Goal: Navigation & Orientation: Find specific page/section

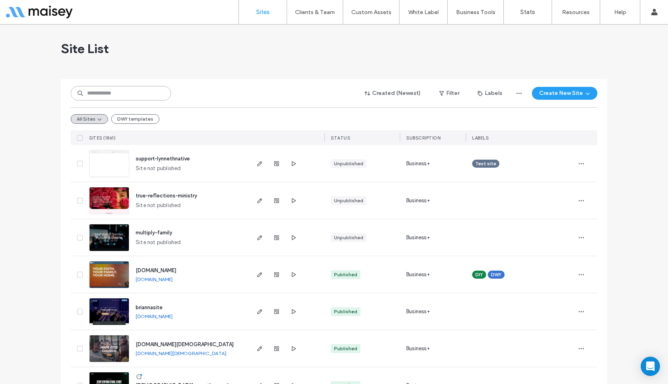
click at [135, 91] on input at bounding box center [121, 93] width 100 height 14
click at [124, 92] on input at bounding box center [121, 93] width 100 height 14
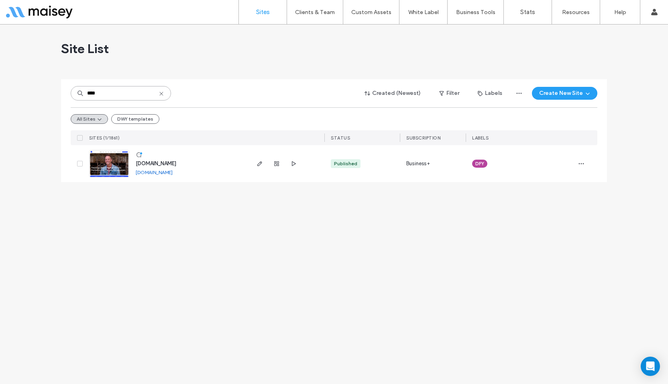
type input "****"
click at [117, 164] on img at bounding box center [109, 177] width 39 height 55
